Goal: Task Accomplishment & Management: Complete application form

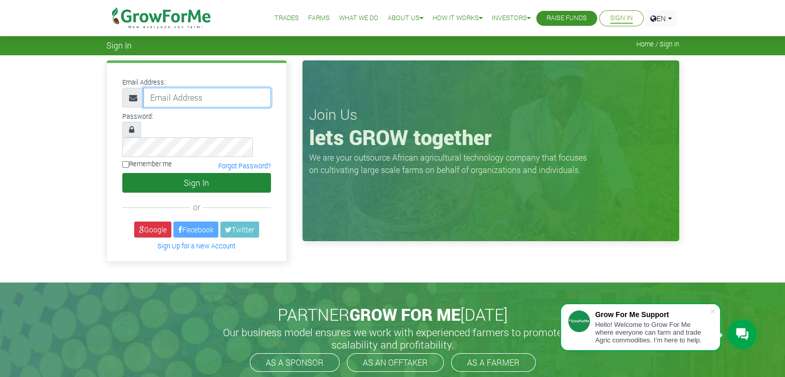
type input "linda@growforme.com"
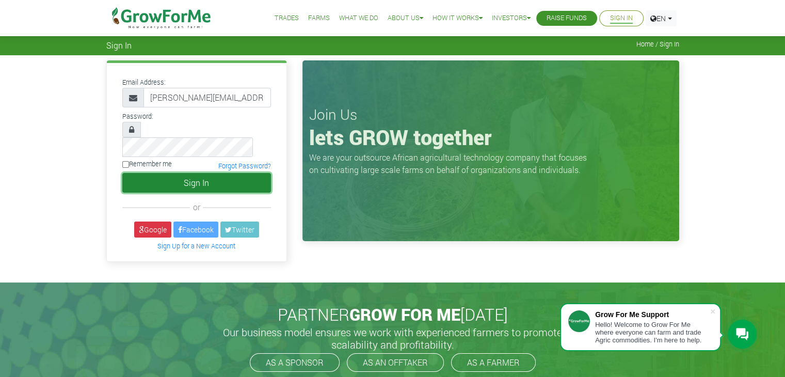
click at [204, 173] on button "Sign In" at bounding box center [196, 183] width 149 height 20
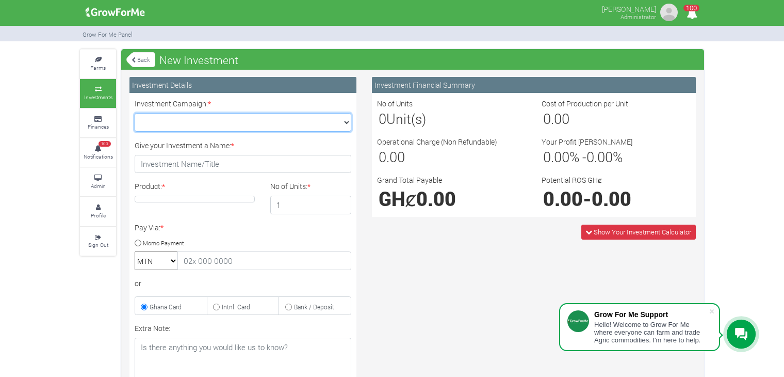
click at [341, 120] on select "Maize Trade 2025 Q4 (Maize Trade :: [DATE] - [DATE]) Cashew Trade 2025 Q4 (Cash…" at bounding box center [243, 122] width 217 height 19
select select "47"
click at [135, 113] on select "Maize Trade 2025 Q4 (Maize Trade :: [DATE] - [DATE]) Cashew Trade 2025 Q4 (Cash…" at bounding box center [243, 122] width 217 height 19
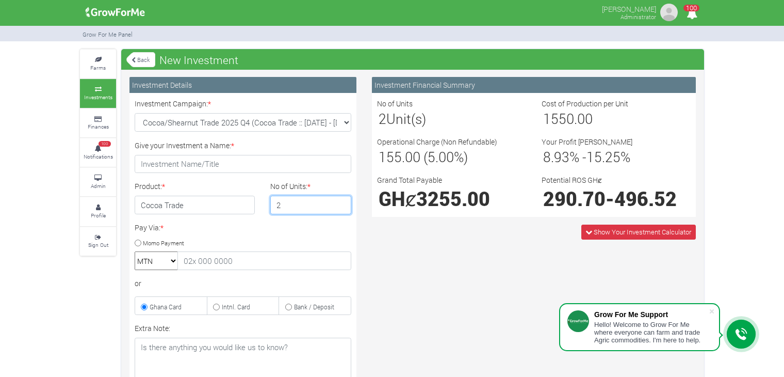
click at [343, 201] on input "2" at bounding box center [311, 205] width 82 height 19
click at [343, 201] on input "3" at bounding box center [311, 205] width 82 height 19
click at [343, 201] on input "4" at bounding box center [311, 205] width 82 height 19
type input "5"
click at [343, 201] on input "5" at bounding box center [311, 205] width 82 height 19
